Goal: Task Accomplishment & Management: Complete application form

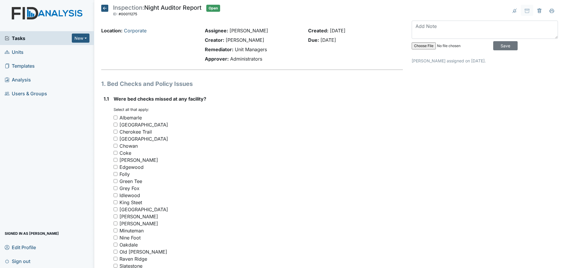
scroll to position [353, 0]
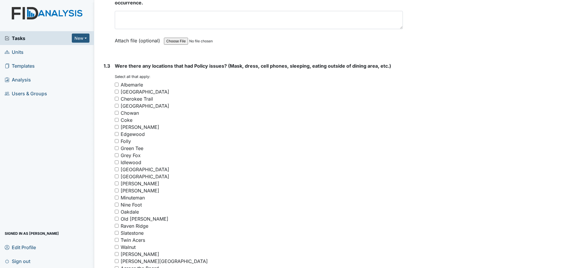
click at [117, 197] on input "Minuteman" at bounding box center [117, 198] width 4 height 4
checkbox input "true"
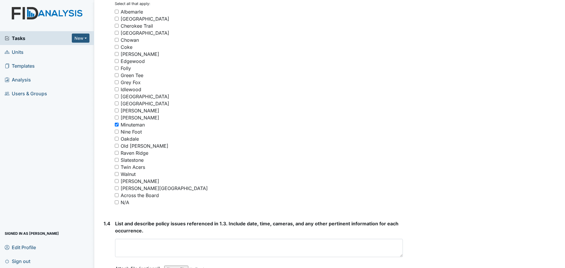
scroll to position [442, 0]
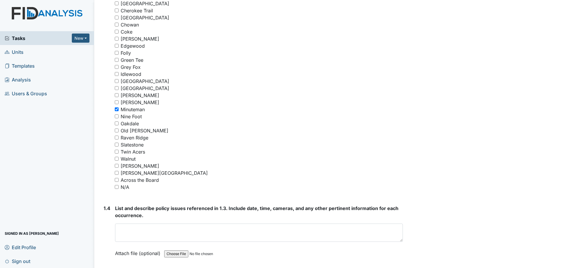
click at [117, 159] on input "Walnut" at bounding box center [117, 159] width 4 height 4
checkbox input "true"
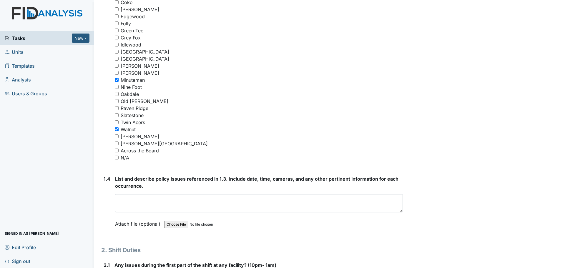
scroll to position [589, 0]
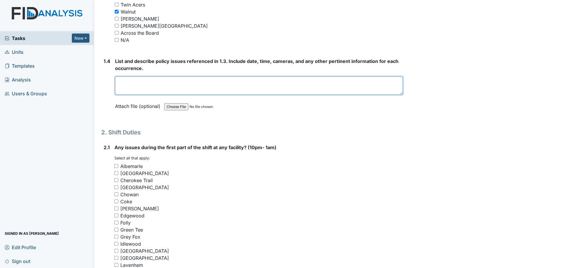
click at [174, 83] on textarea at bounding box center [259, 86] width 288 height 18
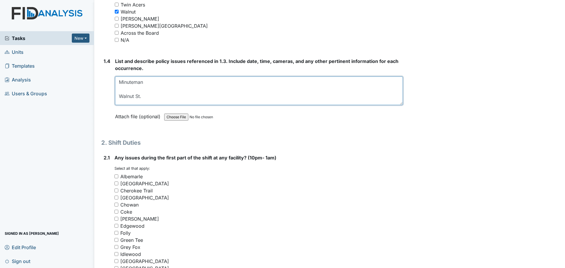
drag, startPoint x: 398, startPoint y: 93, endPoint x: 399, endPoint y: 104, distance: 10.3
click at [399, 104] on textarea "Minuteman Walnut St." at bounding box center [259, 91] width 288 height 29
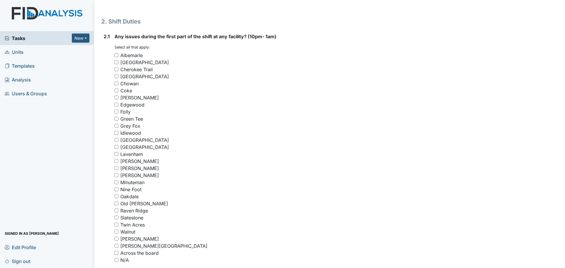
scroll to position [736, 0]
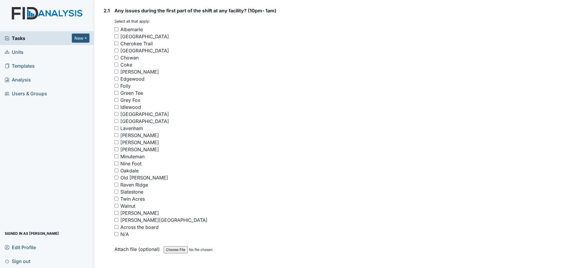
type textarea "Minuteman Walnut St."
click at [115, 234] on input "N/A" at bounding box center [117, 234] width 4 height 4
checkbox input "true"
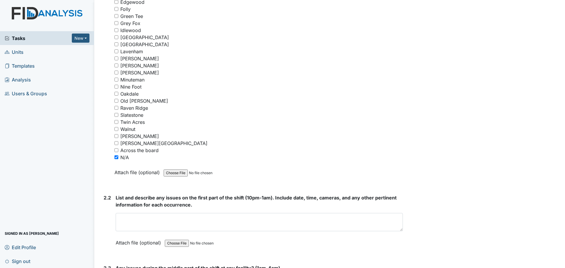
scroll to position [854, 0]
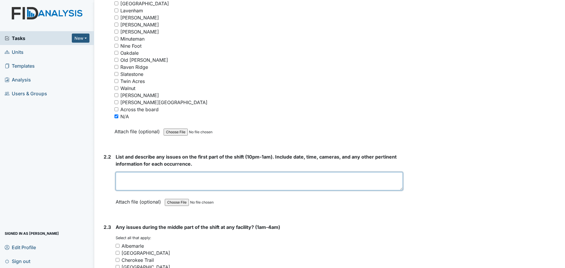
click at [197, 183] on textarea at bounding box center [259, 181] width 287 height 18
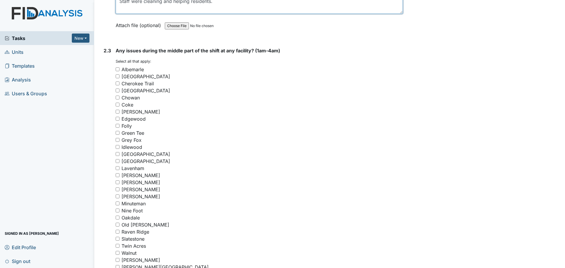
scroll to position [1060, 0]
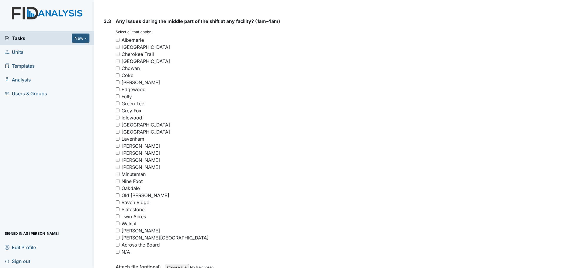
type textarea "Staff were cleaning and helping residents."
click at [119, 175] on input "Minuteman" at bounding box center [118, 174] width 4 height 4
checkbox input "true"
click at [117, 222] on input "Walnut" at bounding box center [118, 224] width 4 height 4
checkbox input "true"
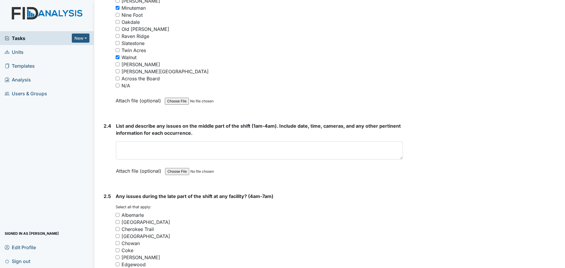
scroll to position [1237, 0]
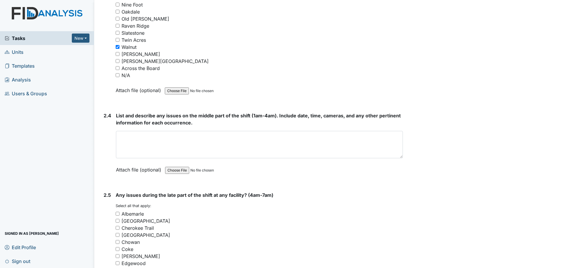
drag, startPoint x: 399, startPoint y: 147, endPoint x: 400, endPoint y: 167, distance: 19.7
click at [400, 158] on textarea at bounding box center [259, 144] width 287 height 27
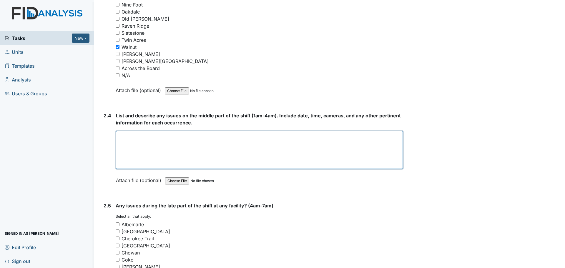
click at [347, 139] on textarea at bounding box center [259, 150] width 287 height 38
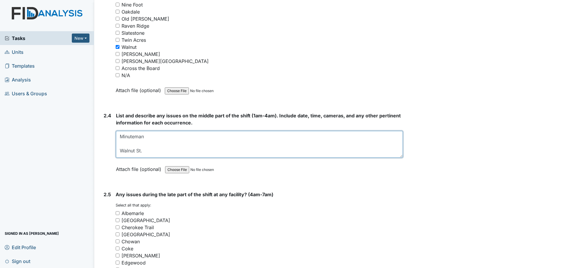
drag, startPoint x: 399, startPoint y: 168, endPoint x: 397, endPoint y: 157, distance: 11.4
click at [397, 157] on textarea "Minuteman Walnut St." at bounding box center [259, 144] width 287 height 27
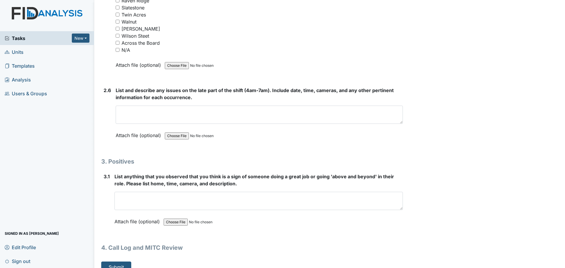
scroll to position [1622, 0]
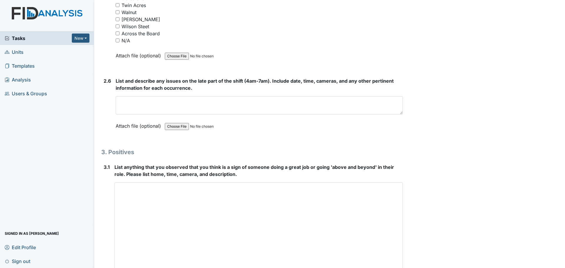
drag, startPoint x: 398, startPoint y: 199, endPoint x: 418, endPoint y: 282, distance: 85.5
click at [418, 268] on html "Tasks New Form Inspection Document Bundle Units Templates Analysis Users & Grou…" at bounding box center [282, 134] width 565 height 268
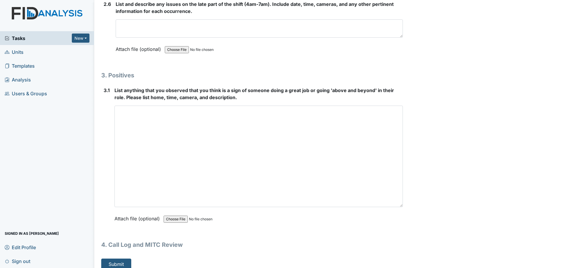
scroll to position [1705, 0]
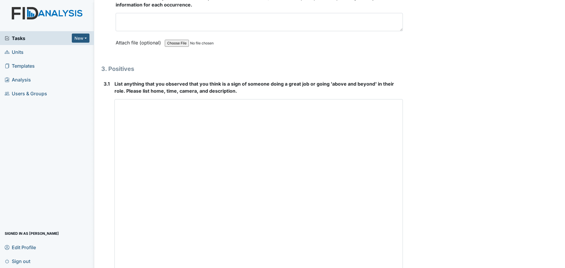
drag, startPoint x: 398, startPoint y: 200, endPoint x: 412, endPoint y: 282, distance: 83.6
click at [412, 268] on html "Tasks New Form Inspection Document Bundle Units Templates Analysis Users & Grou…" at bounding box center [282, 134] width 565 height 268
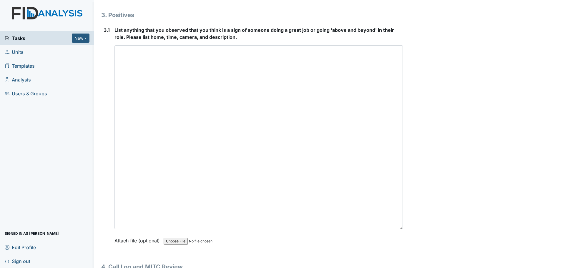
scroll to position [1764, 0]
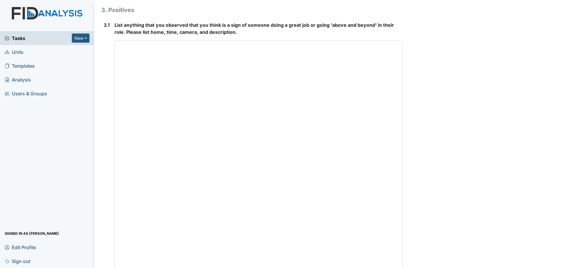
drag, startPoint x: 397, startPoint y: 222, endPoint x: 403, endPoint y: 282, distance: 60.6
click at [403, 268] on html "Tasks New Form Inspection Document Bundle Units Templates Analysis Users & Grou…" at bounding box center [282, 134] width 565 height 268
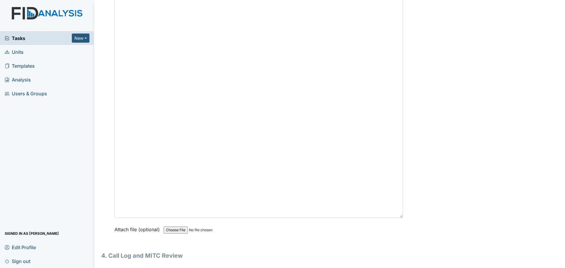
scroll to position [1848, 0]
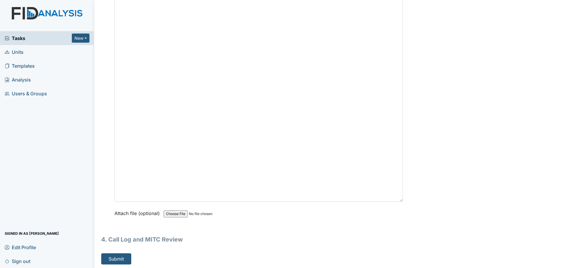
drag, startPoint x: 399, startPoint y: 199, endPoint x: 401, endPoint y: 241, distance: 41.3
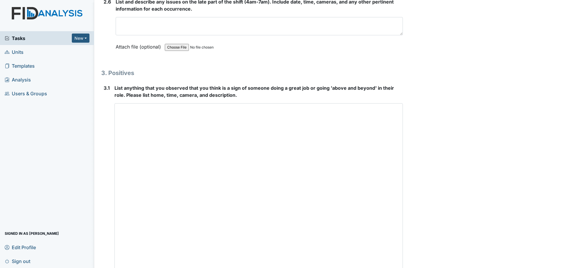
scroll to position [1701, 0]
type textarea "Minuteman Walnut St."
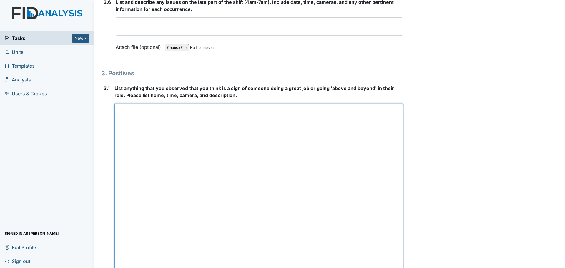
click at [264, 151] on textarea at bounding box center [259, 247] width 289 height 286
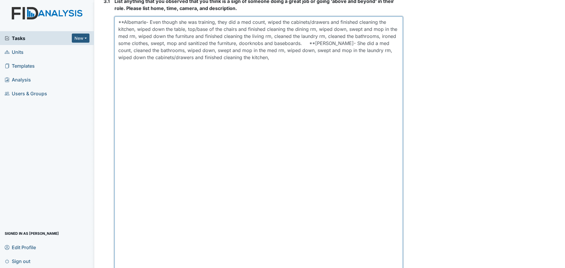
scroll to position [1789, 0]
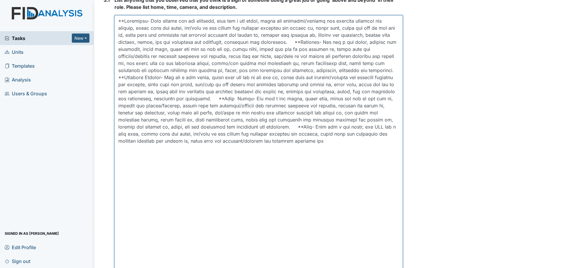
drag, startPoint x: 242, startPoint y: 142, endPoint x: 225, endPoint y: 144, distance: 17.5
click at [225, 144] on textarea at bounding box center [259, 158] width 289 height 286
click at [259, 149] on textarea at bounding box center [259, 158] width 289 height 286
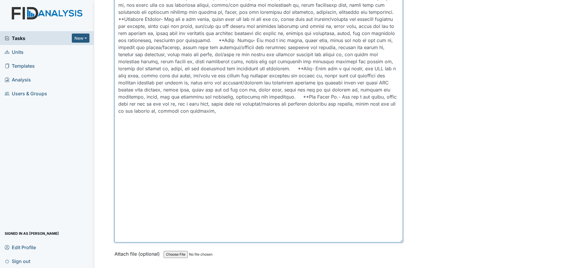
scroll to position [1848, 0]
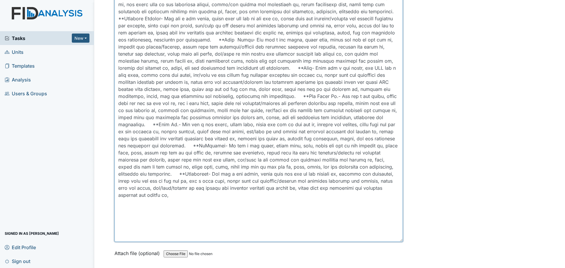
drag, startPoint x: 152, startPoint y: 203, endPoint x: 146, endPoint y: 203, distance: 5.9
click at [146, 203] on textarea at bounding box center [259, 99] width 289 height 286
click at [319, 205] on textarea at bounding box center [259, 99] width 289 height 286
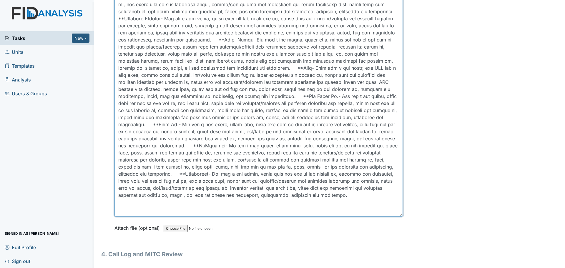
drag, startPoint x: 398, startPoint y: 241, endPoint x: 395, endPoint y: 215, distance: 25.8
click at [395, 215] on textarea at bounding box center [259, 86] width 289 height 260
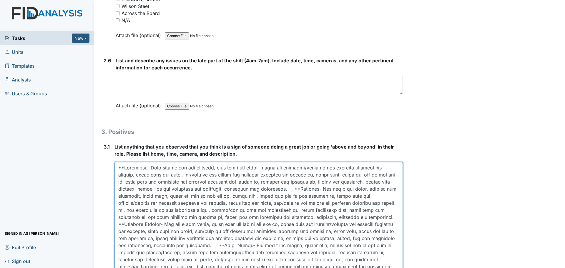
scroll to position [1642, 0]
type textarea "**Albemarle- Even though she was training, they did a med count, wiped the cabi…"
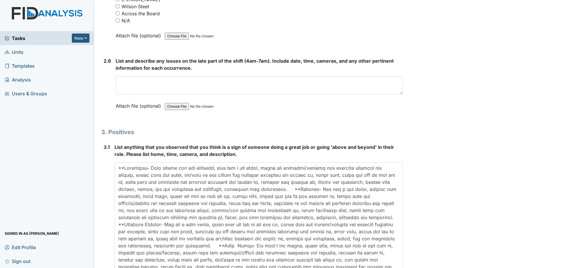
click at [117, 19] on input "N/A" at bounding box center [118, 21] width 4 height 4
checkbox input "true"
click at [231, 80] on textarea at bounding box center [259, 85] width 287 height 18
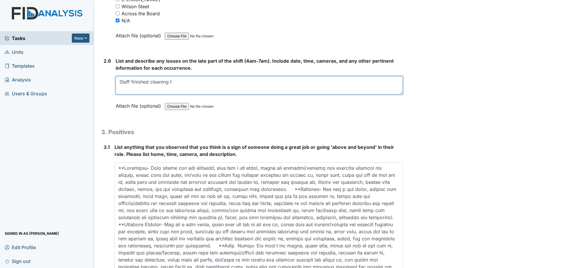
click at [173, 80] on textarea "Staff finished cleaning t" at bounding box center [259, 85] width 287 height 18
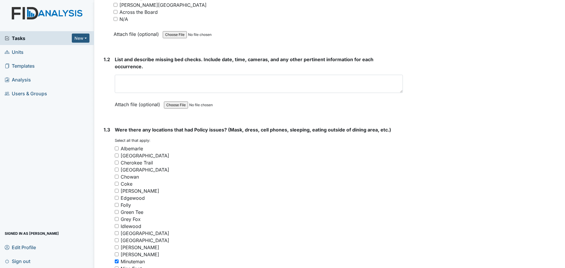
scroll to position [287, 0]
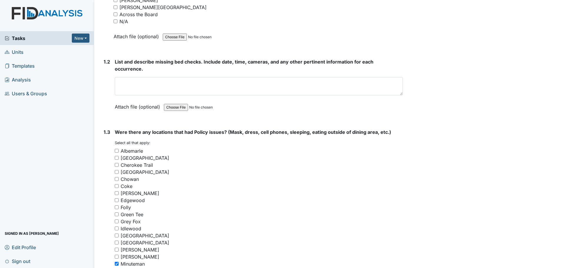
type textarea "Staff finished cleaning and assisted residents."
click at [116, 22] on input "N/A" at bounding box center [116, 21] width 4 height 4
checkbox input "true"
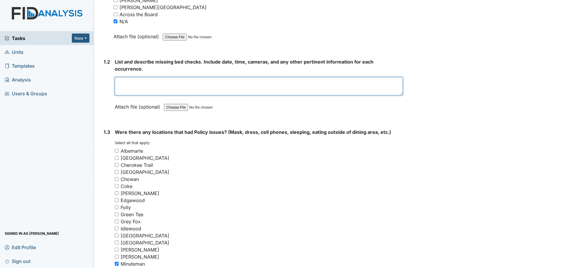
click at [183, 83] on textarea at bounding box center [259, 86] width 288 height 18
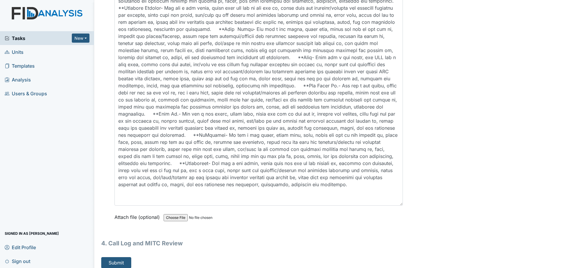
scroll to position [1863, 0]
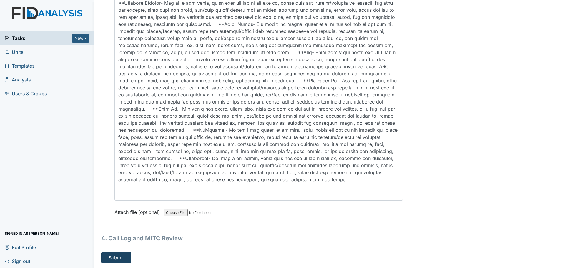
type textarea "Staff did their bed checks."
click at [122, 260] on button "Submit" at bounding box center [116, 257] width 30 height 11
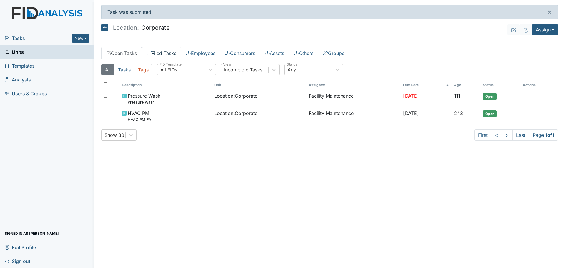
click at [165, 55] on link "Filed Tasks" at bounding box center [161, 53] width 39 height 12
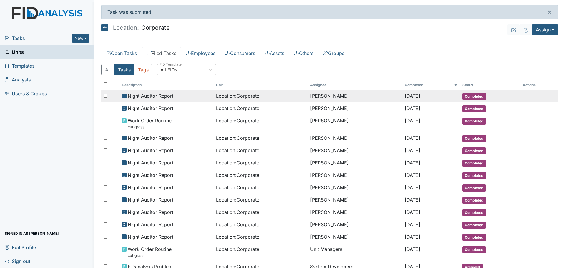
click at [171, 95] on span "Night Auditor Report" at bounding box center [151, 95] width 46 height 7
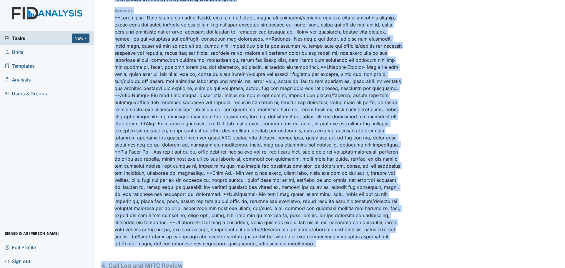
scroll to position [659, 0]
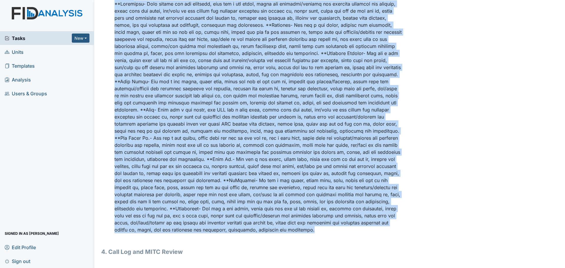
drag, startPoint x: 101, startPoint y: 31, endPoint x: 362, endPoint y: 234, distance: 330.9
copy div "Location: Corporate Assignee: [PERSON_NAME] Creator: [PERSON_NAME] Remediator: …"
